Goal: Register for event/course

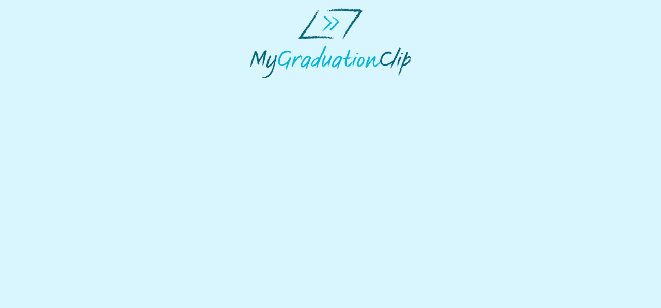
click at [350, 87] on html at bounding box center [330, 43] width 661 height 87
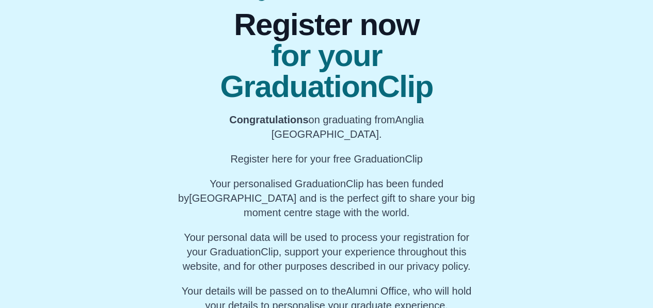
scroll to position [129, 0]
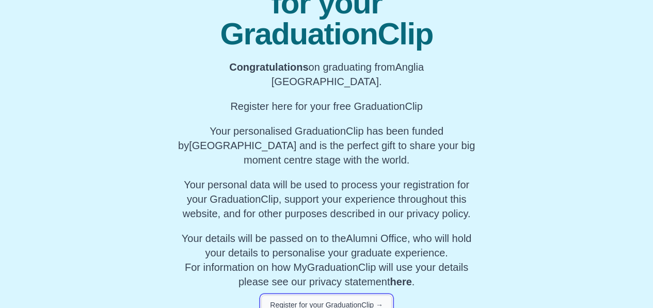
click at [365, 295] on button "Register for your GraduationClip →" at bounding box center [326, 305] width 131 height 20
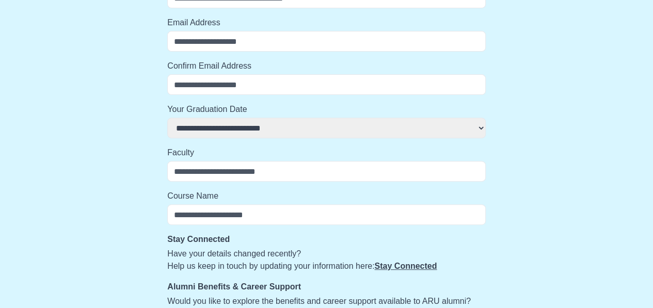
select select
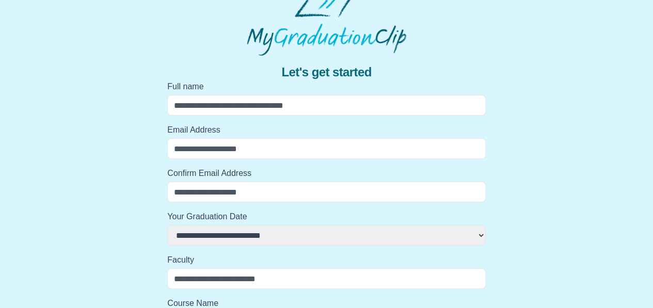
scroll to position [0, 0]
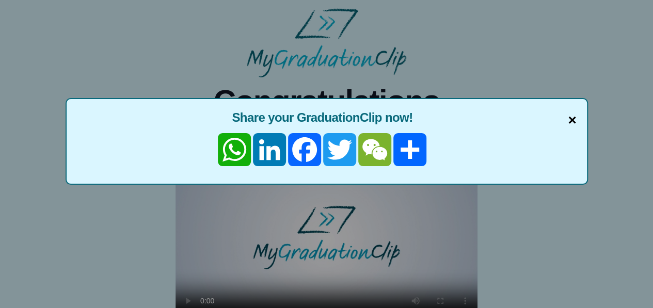
click at [568, 120] on span "×" at bounding box center [572, 120] width 8 height 22
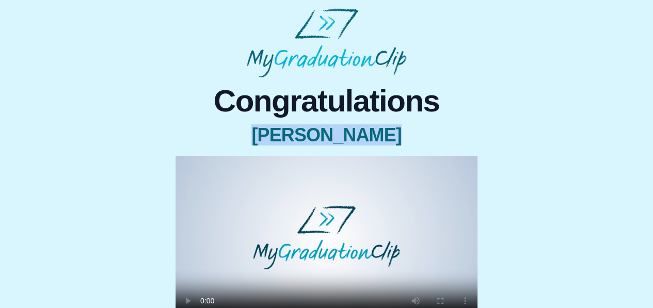
drag, startPoint x: 653, startPoint y: 78, endPoint x: 660, endPoint y: 160, distance: 82.0
click at [653, 160] on html "Congratulations [PERSON_NAME] × Share your GraduationClip now! WhatsApp LinkedI…" at bounding box center [326, 225] width 653 height 451
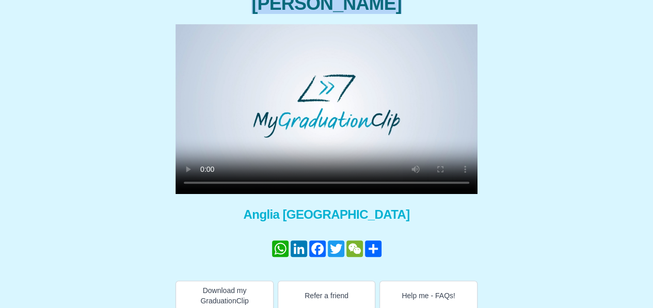
scroll to position [138, 0]
